Goal: Transaction & Acquisition: Subscribe to service/newsletter

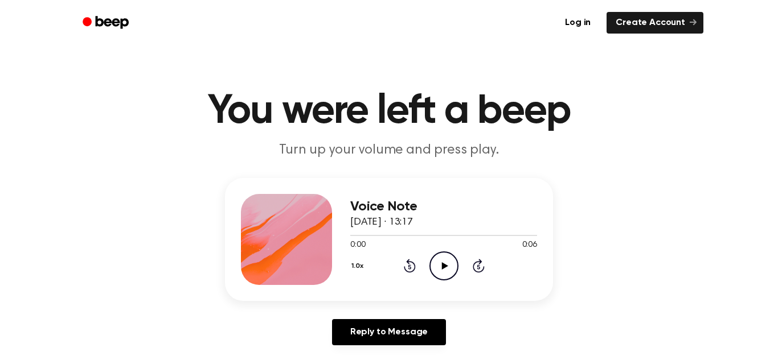
click at [438, 270] on icon "Play Audio" at bounding box center [443, 266] width 29 height 29
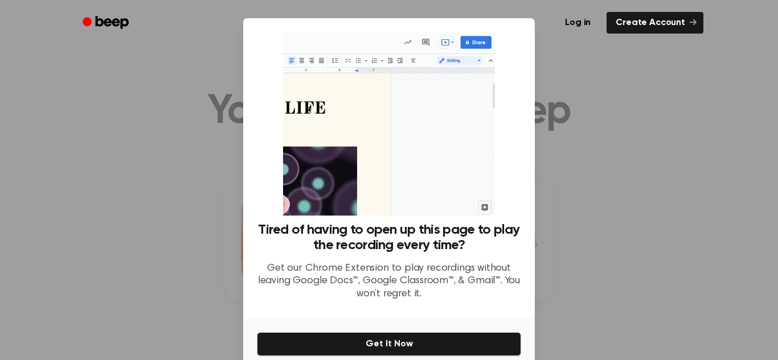
scroll to position [2, 0]
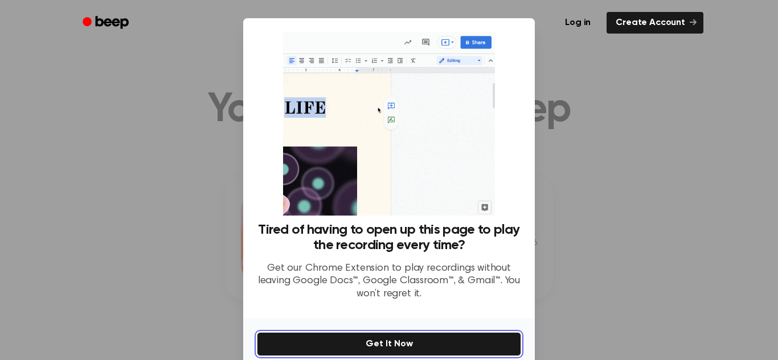
click at [425, 346] on button "Get It Now" at bounding box center [389, 345] width 264 height 24
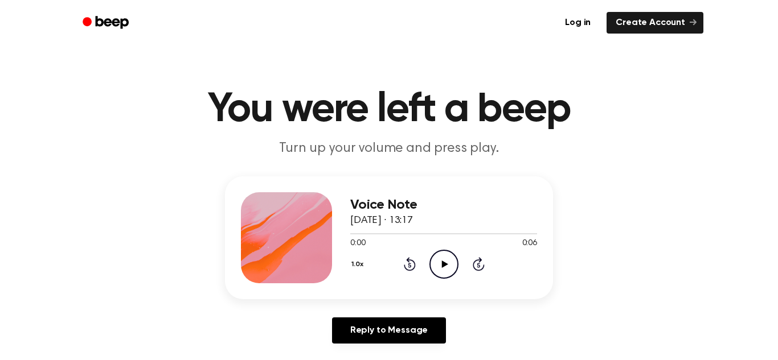
click at [448, 267] on icon "Play Audio" at bounding box center [443, 264] width 29 height 29
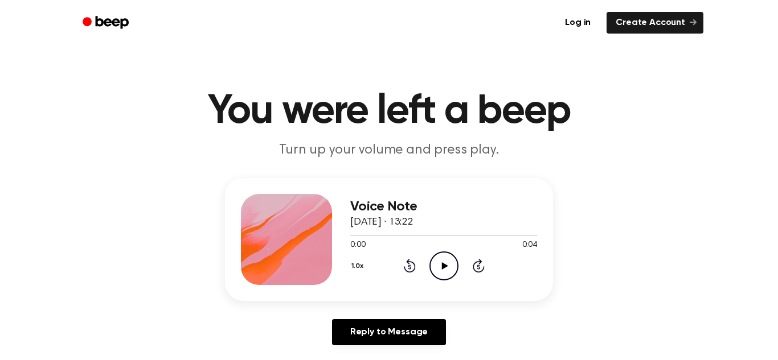
click at [436, 260] on icon "Play Audio" at bounding box center [443, 266] width 29 height 29
click at [447, 265] on icon "Play Audio" at bounding box center [443, 266] width 29 height 29
click at [440, 270] on icon "Play Audio" at bounding box center [443, 266] width 29 height 29
click at [444, 268] on icon "Play Audio" at bounding box center [443, 266] width 29 height 29
